Goal: Information Seeking & Learning: Learn about a topic

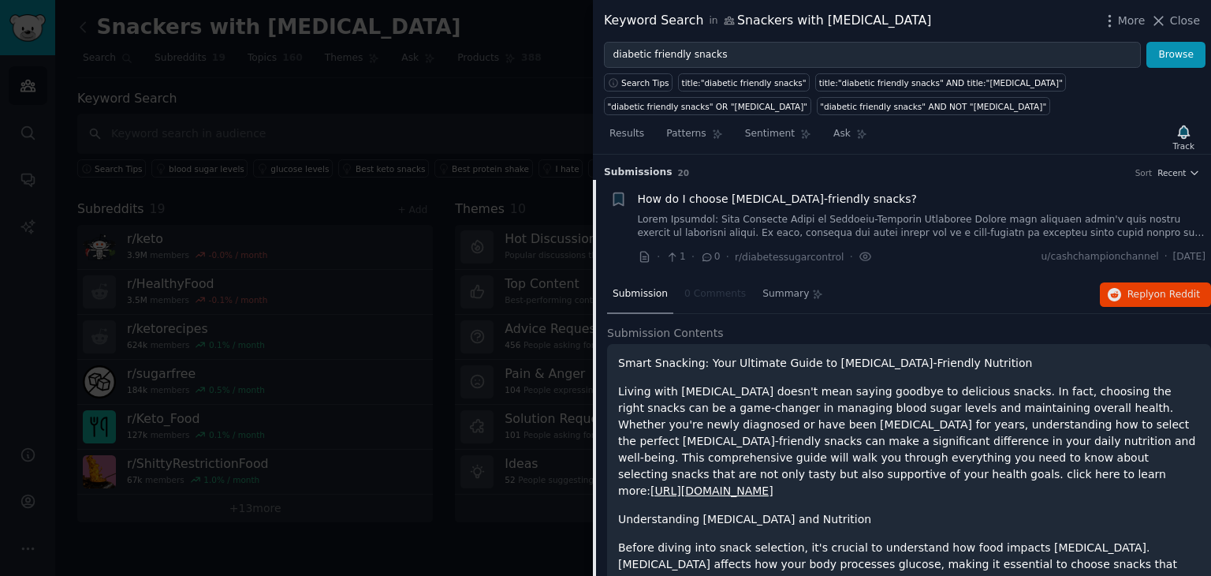
scroll to position [399, 0]
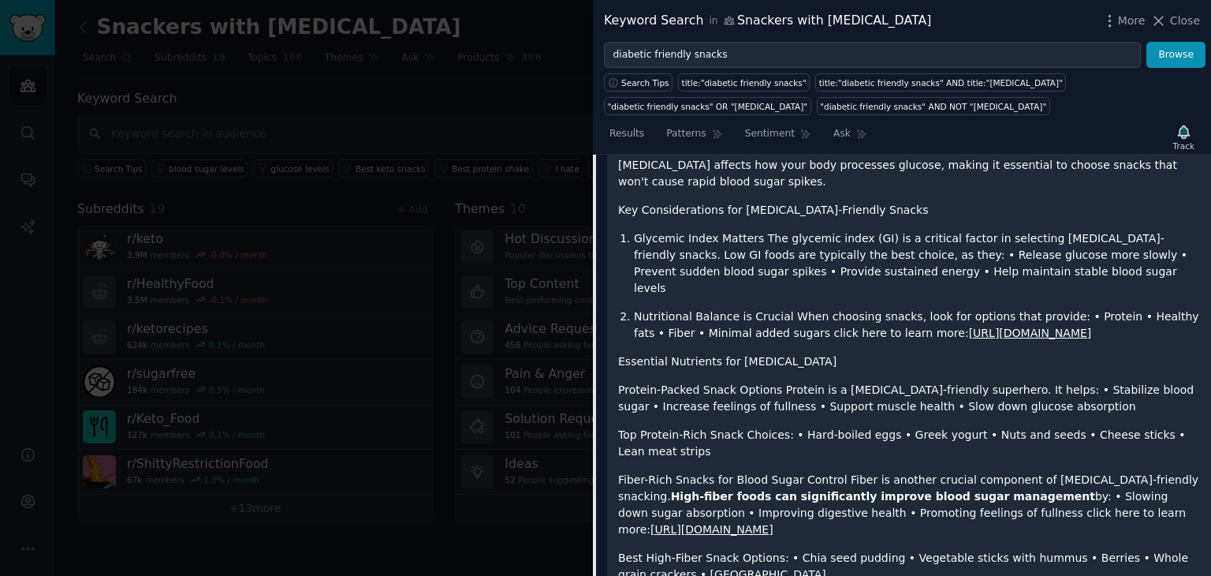
click at [449, 328] on div at bounding box center [605, 288] width 1211 height 576
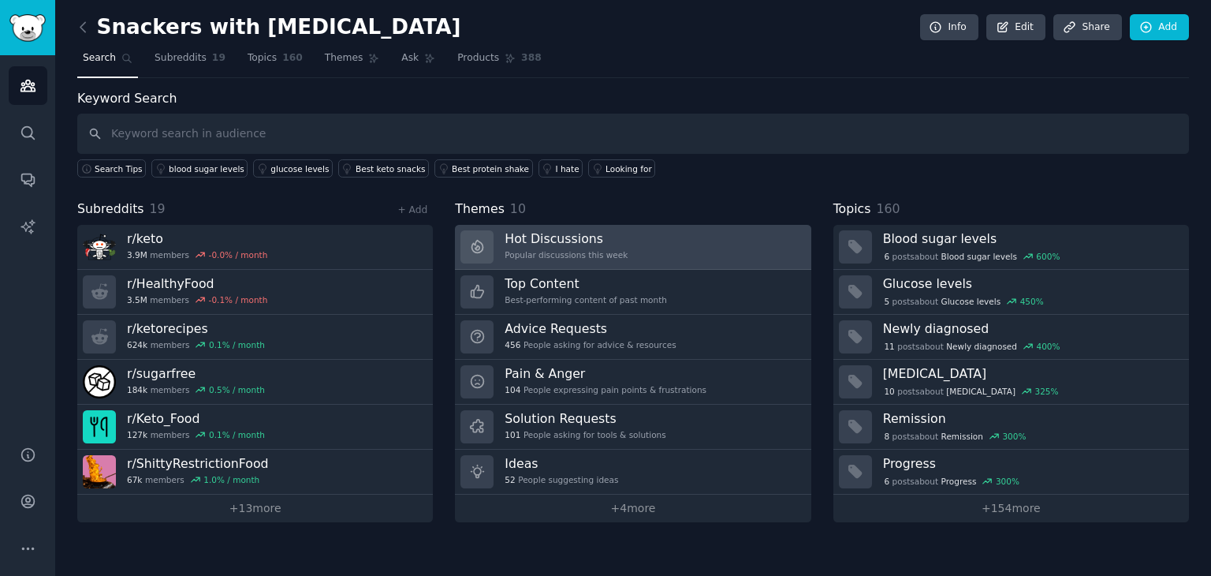
click at [628, 247] on link "Hot Discussions Popular discussions this week" at bounding box center [633, 247] width 356 height 45
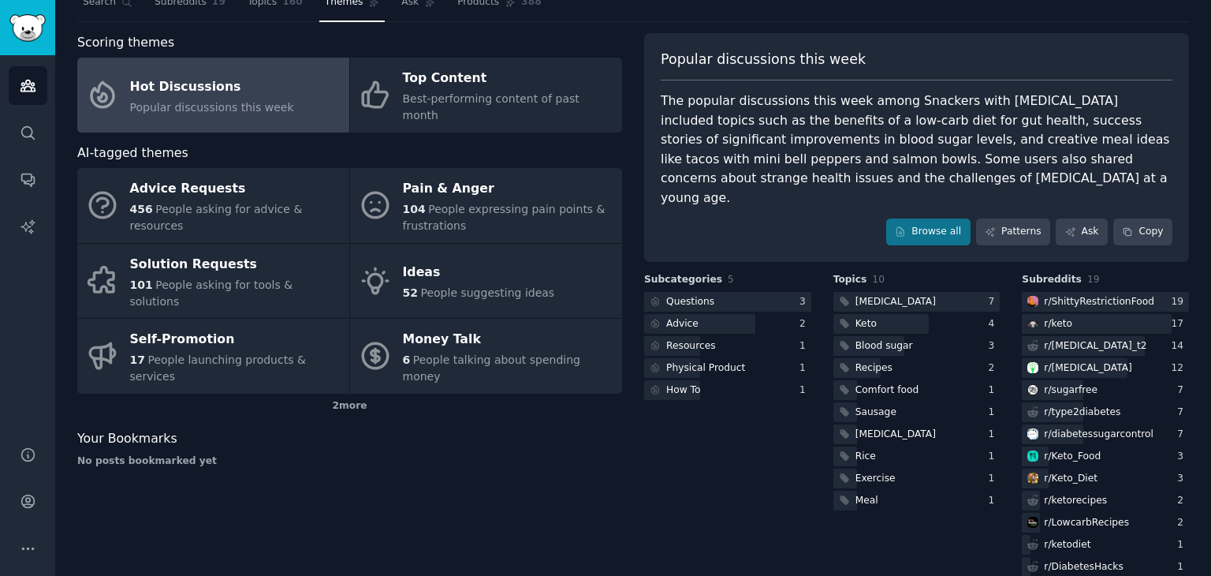
scroll to position [57, 0]
click at [1004, 218] on link "Patterns" at bounding box center [1013, 231] width 74 height 27
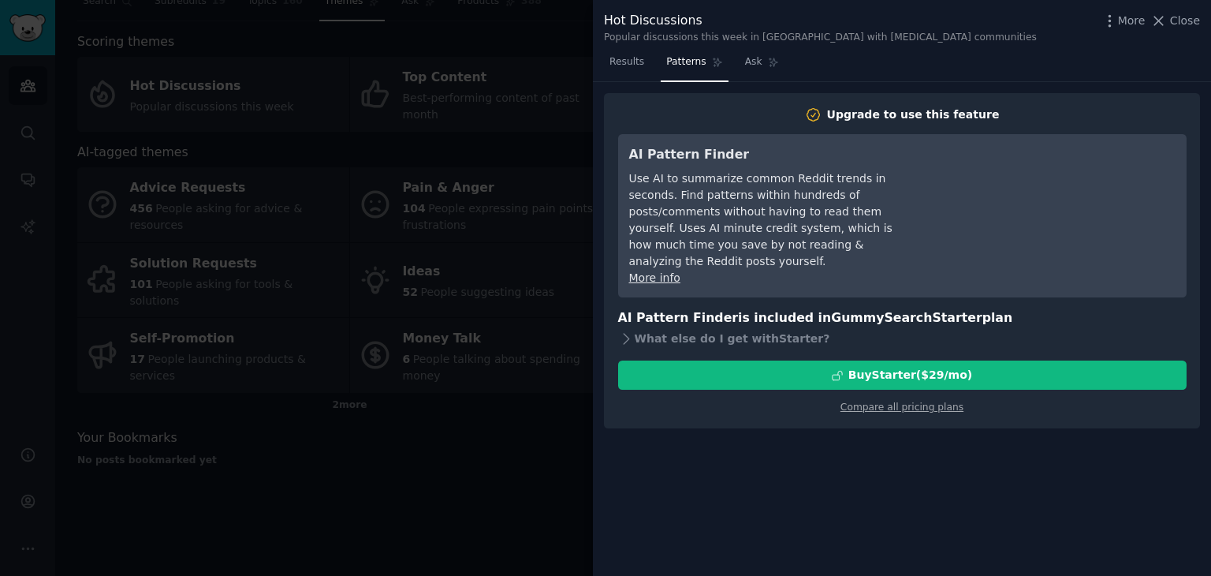
click at [518, 391] on div at bounding box center [605, 288] width 1211 height 576
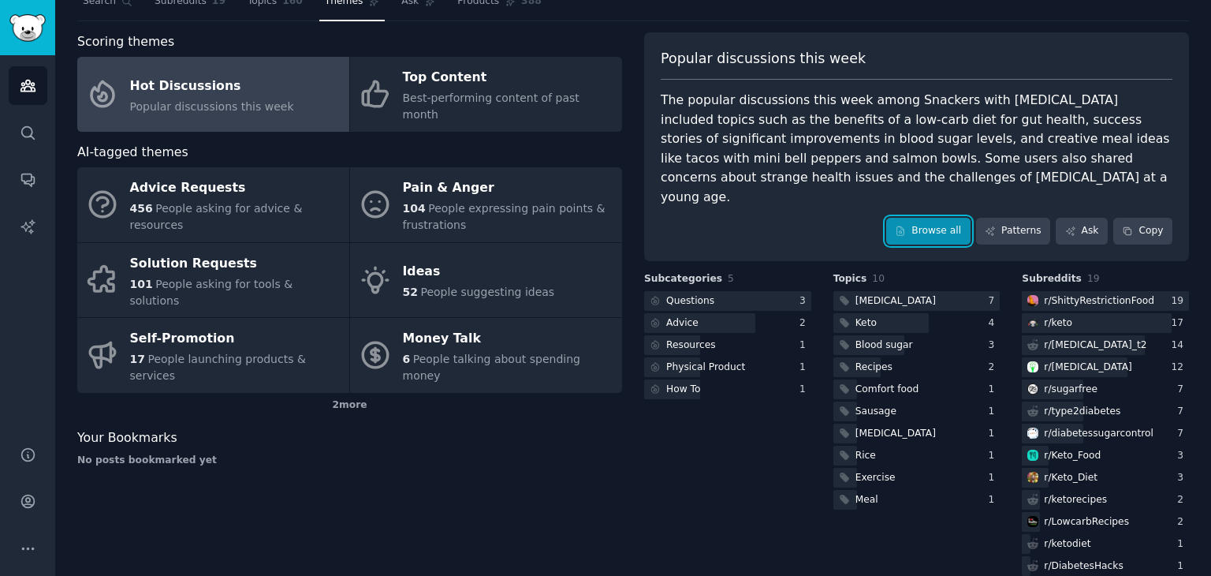
click at [917, 218] on link "Browse all" at bounding box center [928, 231] width 84 height 27
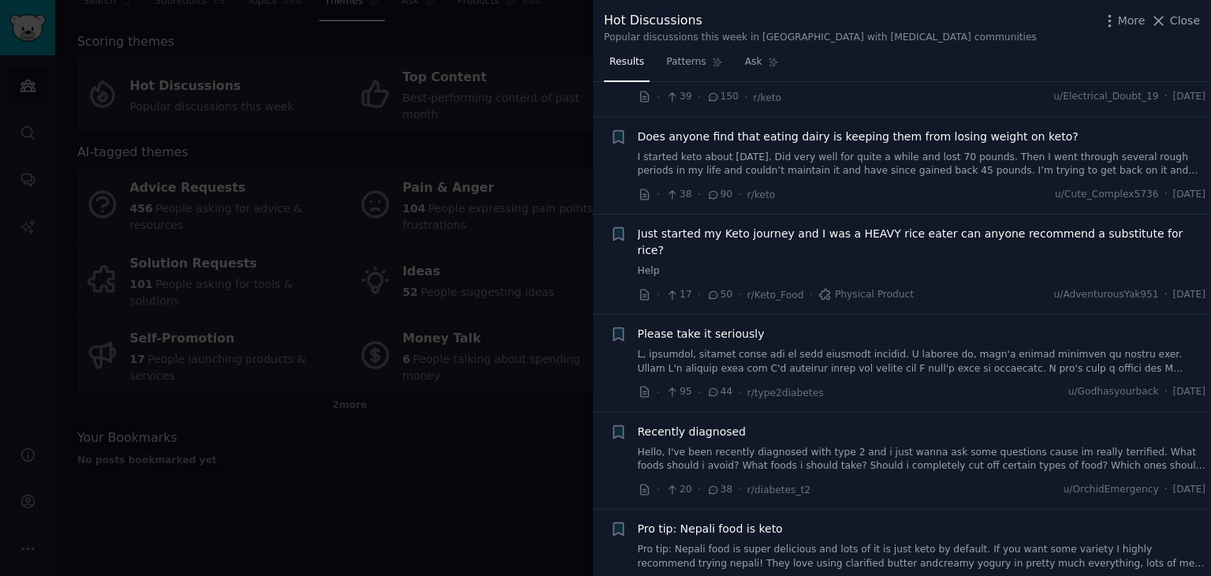
scroll to position [88, 0]
click at [870, 234] on span "Just started my Keto journey and I was a HEAVY rice eater can anyone recommend …" at bounding box center [922, 241] width 568 height 33
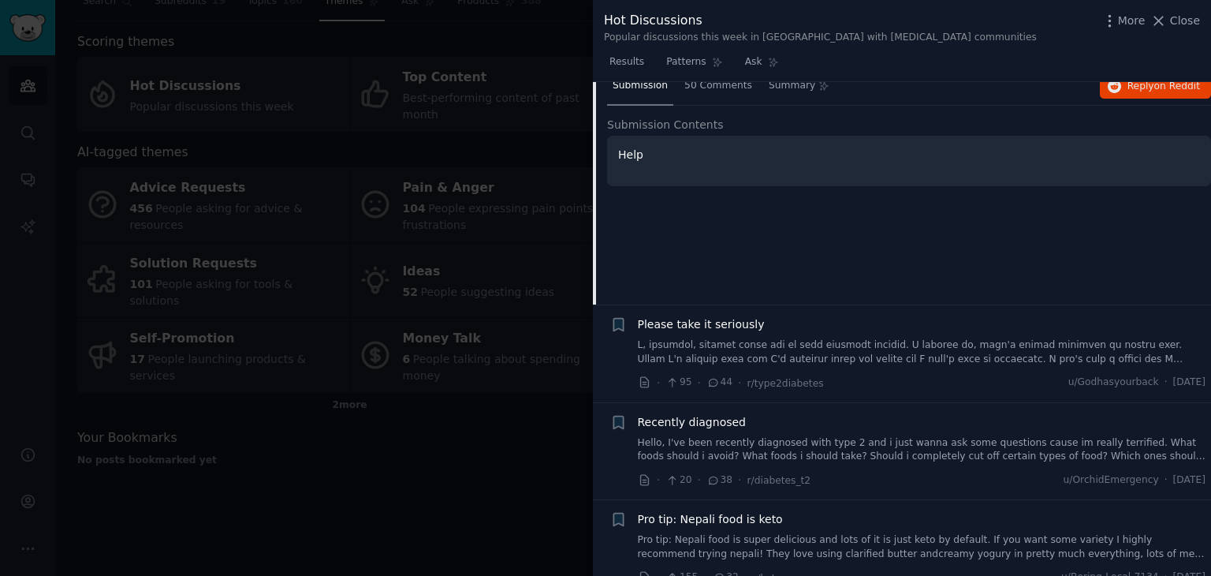
scroll to position [341, 0]
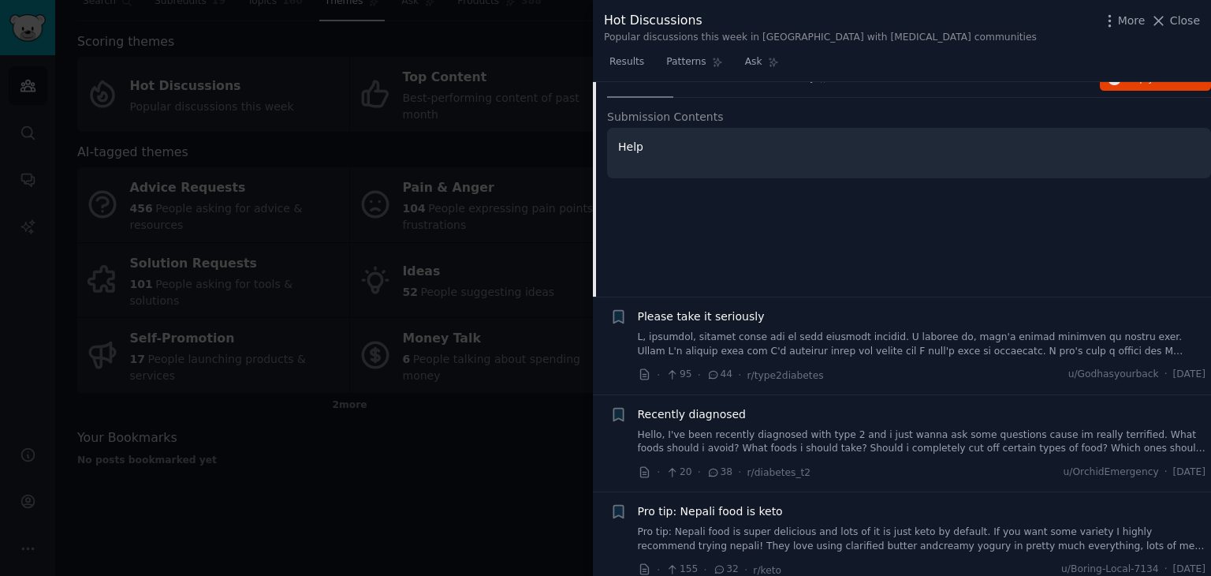
click at [908, 330] on link at bounding box center [922, 344] width 568 height 28
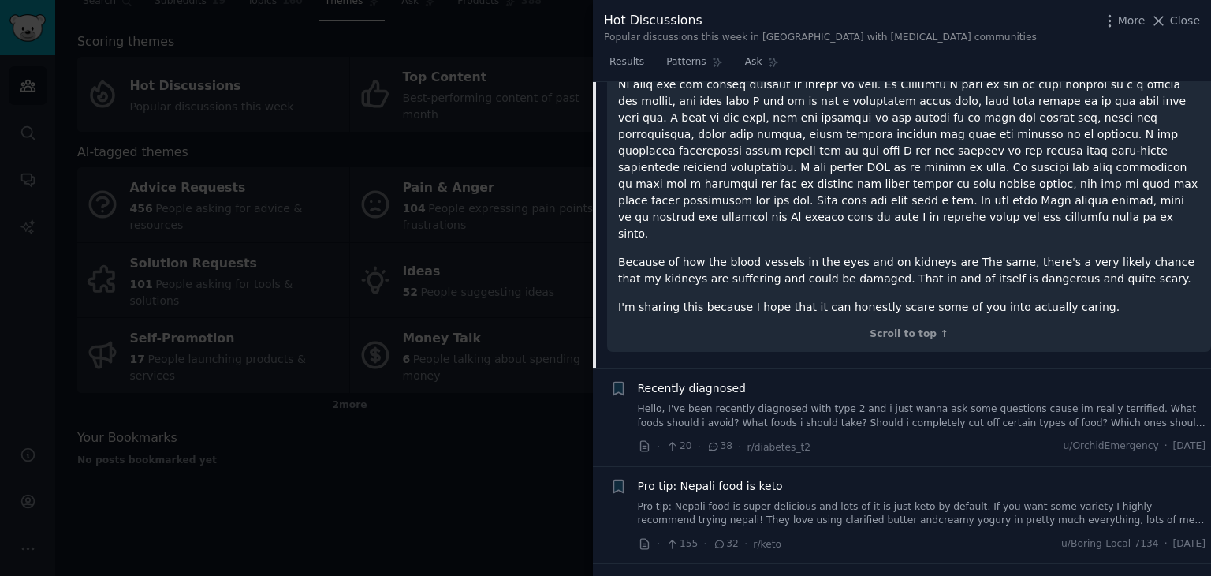
scroll to position [587, 0]
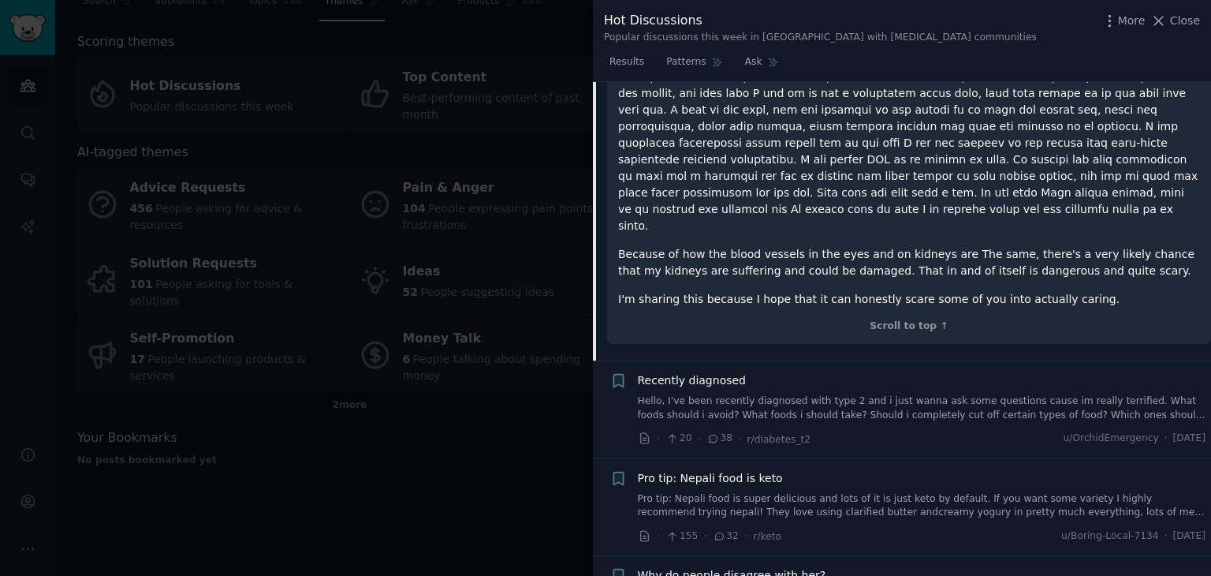
click at [890, 394] on link "Hello, I've been recently diagnosed with type 2 and i just wanna ask some quest…" at bounding box center [922, 408] width 568 height 28
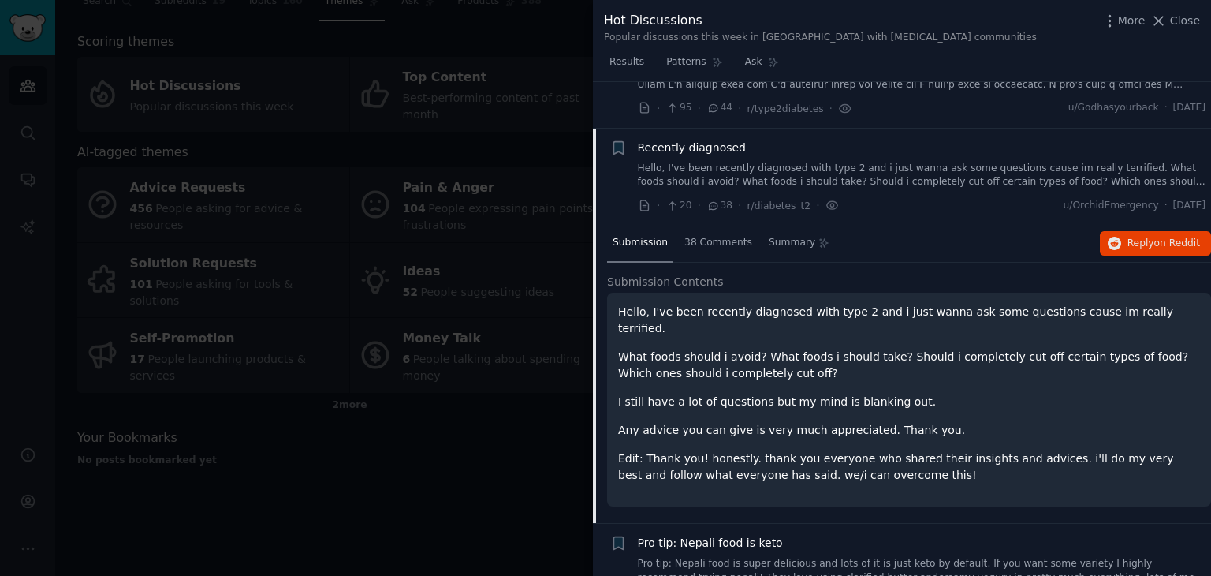
scroll to position [370, 0]
click at [700, 237] on span "38 Comments" at bounding box center [718, 244] width 68 height 14
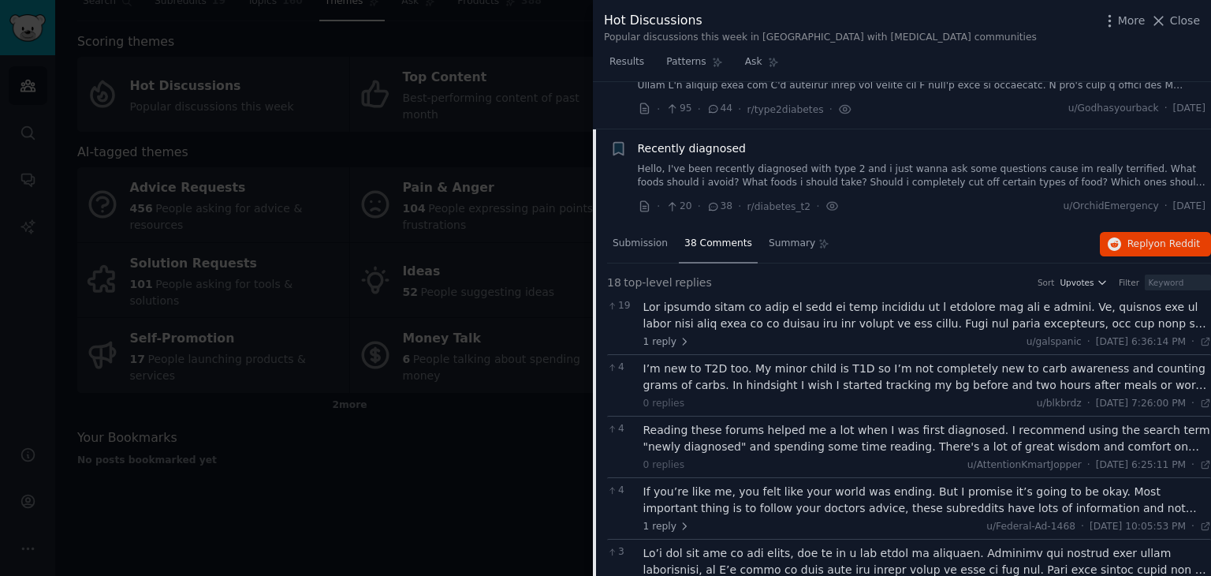
click at [816, 299] on div at bounding box center [927, 315] width 568 height 33
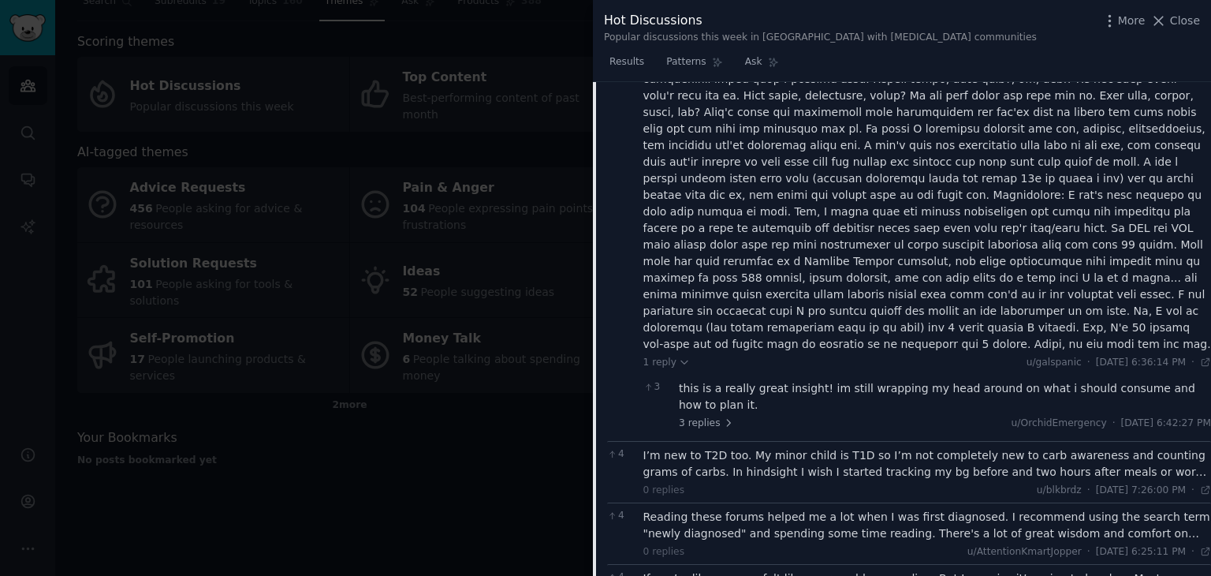
scroll to position [681, 0]
click at [867, 446] on div "I’m new to T2D too. My minor child is T1D so I’m not completely new to carb awa…" at bounding box center [927, 462] width 568 height 33
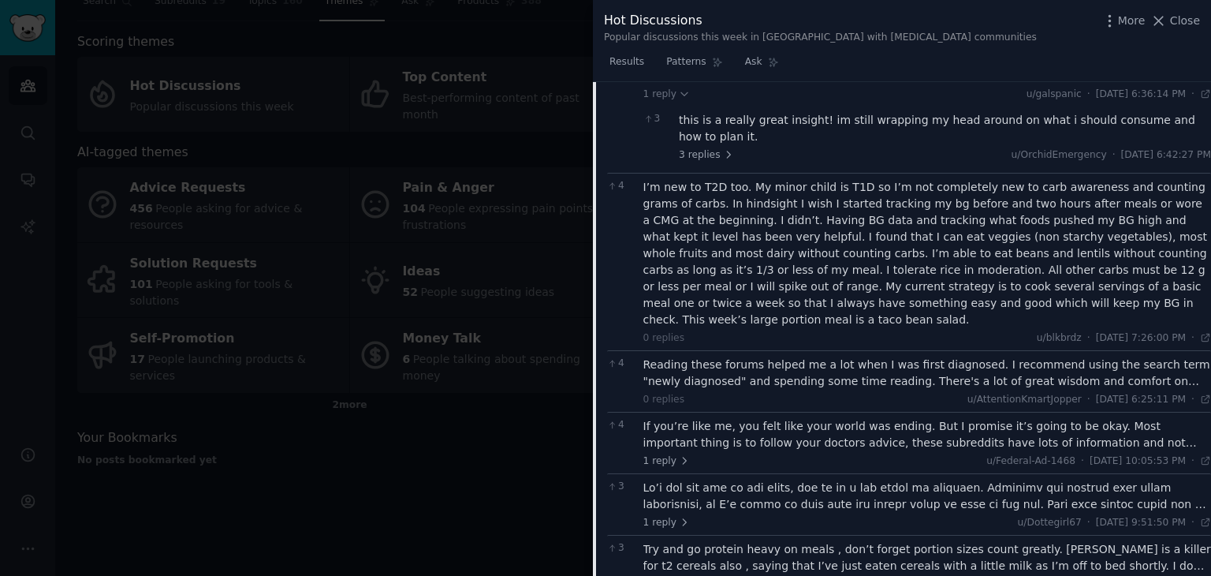
scroll to position [953, 0]
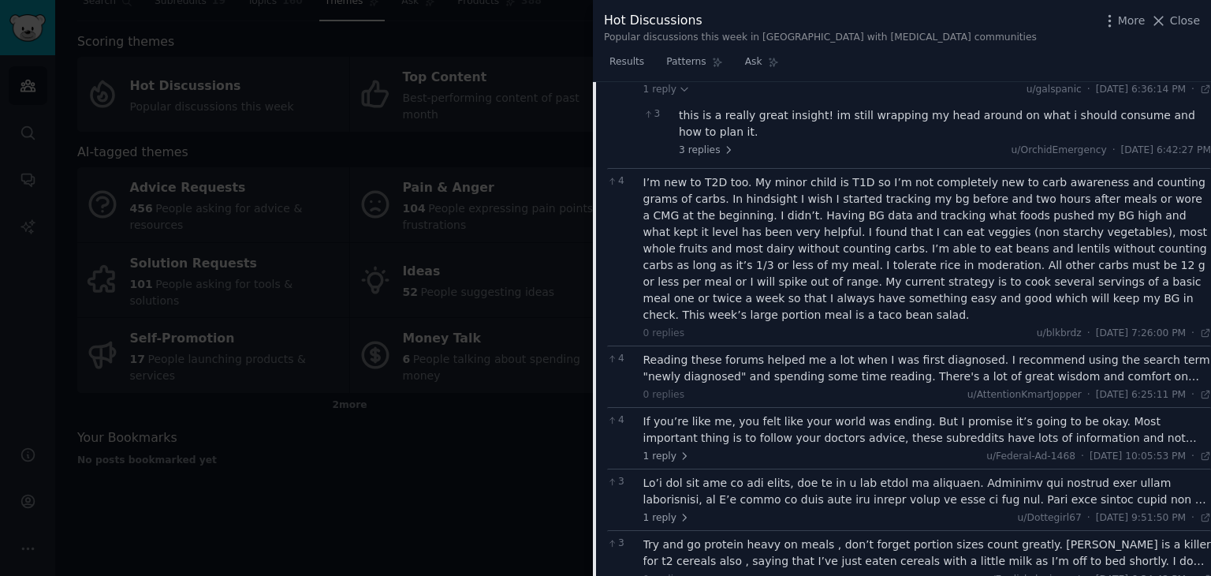
click at [896, 352] on div "Reading these forums helped me a lot when I was first diagnosed. I recommend us…" at bounding box center [927, 368] width 568 height 33
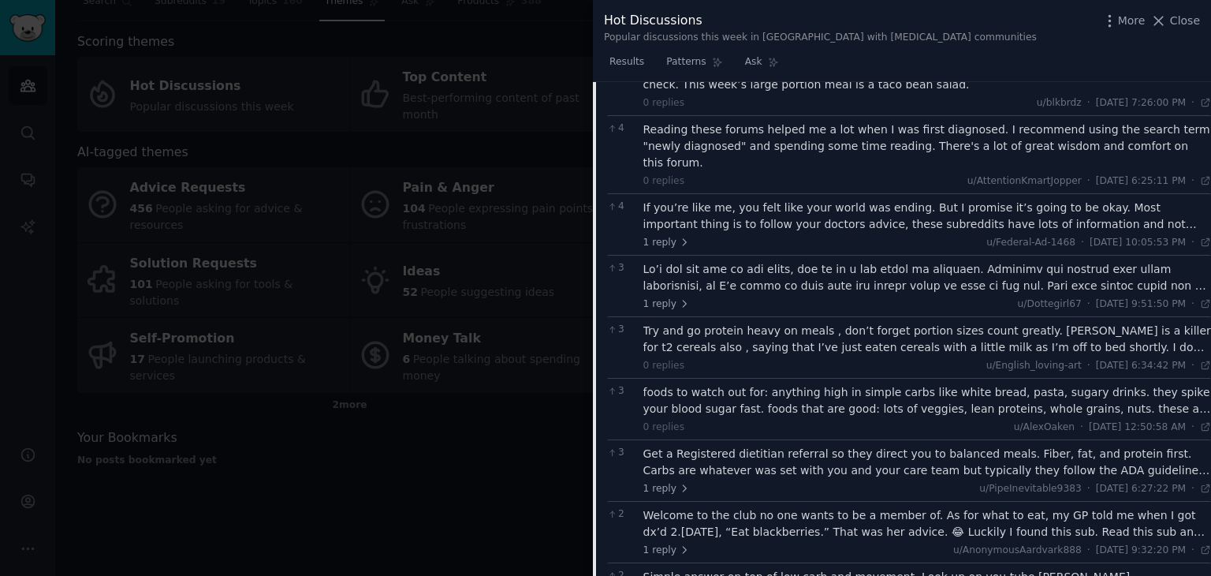
scroll to position [1185, 0]
click at [640, 61] on span "Results" at bounding box center [626, 62] width 35 height 14
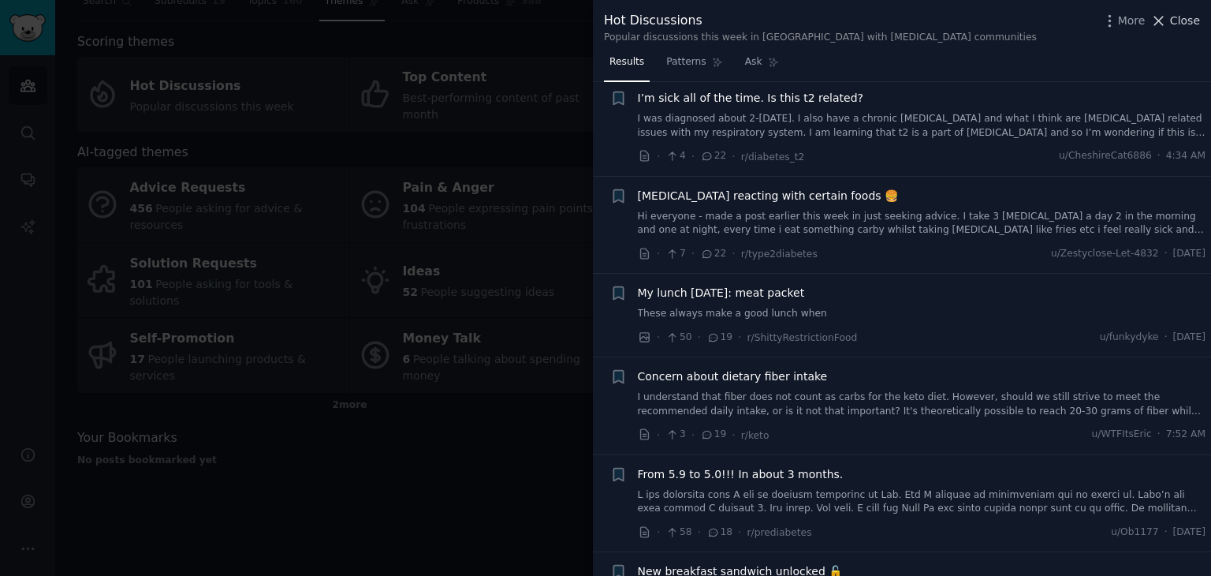
click at [1179, 13] on span "Close" at bounding box center [1185, 21] width 30 height 17
